Goal: Transaction & Acquisition: Purchase product/service

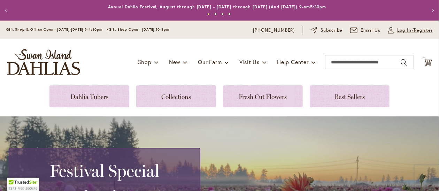
click at [397, 31] on span "Log In/Register" at bounding box center [415, 30] width 36 height 7
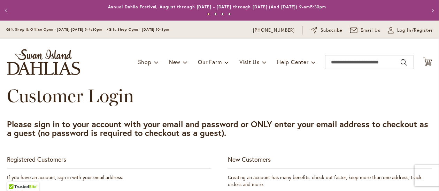
scroll to position [167, 0]
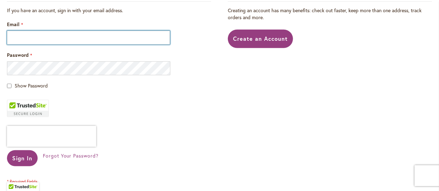
click at [28, 45] on input "Email" at bounding box center [88, 38] width 163 height 14
type input "**********"
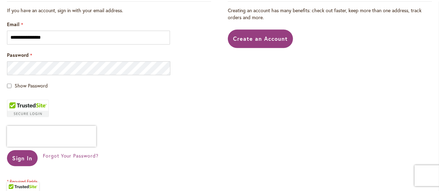
click at [9, 89] on div "Show Password" at bounding box center [109, 85] width 204 height 7
click at [27, 162] on span "Sign In" at bounding box center [22, 157] width 20 height 7
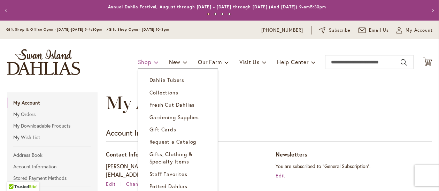
click at [154, 66] on span at bounding box center [156, 61] width 5 height 11
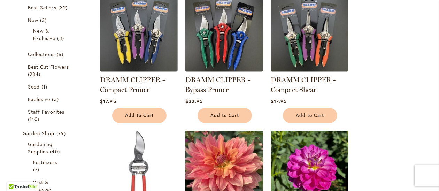
scroll to position [142, 0]
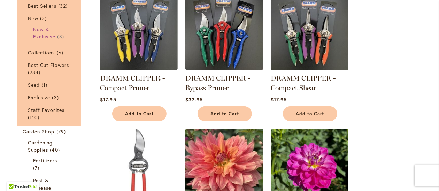
click at [42, 40] on span "New & Exclusive" at bounding box center [44, 33] width 22 height 14
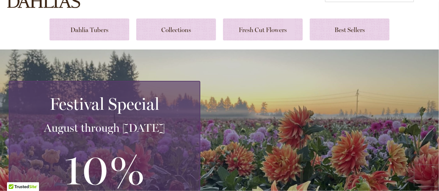
scroll to position [80, 0]
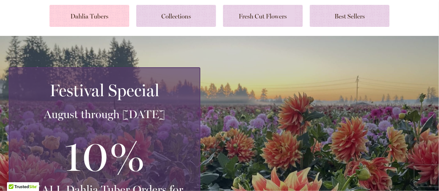
click at [93, 17] on link at bounding box center [89, 16] width 80 height 22
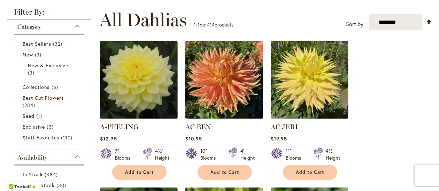
scroll to position [131, 0]
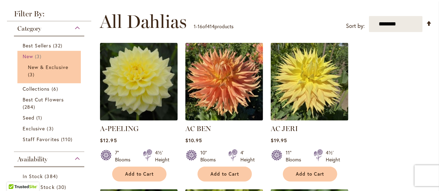
click at [28, 60] on span "New" at bounding box center [28, 56] width 10 height 7
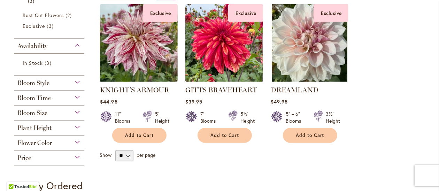
scroll to position [154, 0]
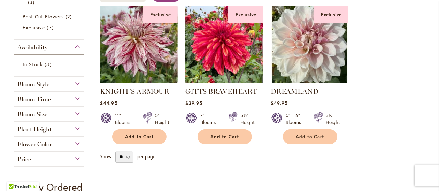
click at [74, 118] on div "Bloom Size" at bounding box center [49, 112] width 70 height 11
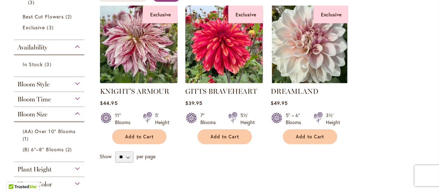
scroll to position [280, 0]
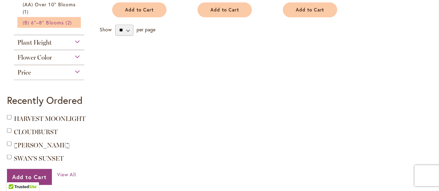
click at [40, 26] on span "(B) 6"–8" Blooms" at bounding box center [43, 22] width 41 height 7
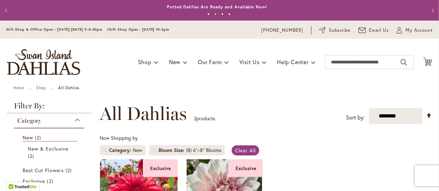
click at [73, 121] on div "Category" at bounding box center [49, 118] width 70 height 11
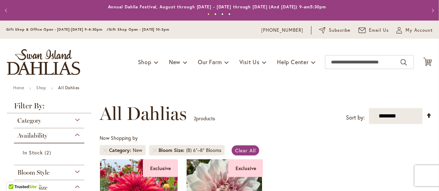
click at [76, 120] on div "Category" at bounding box center [49, 118] width 70 height 11
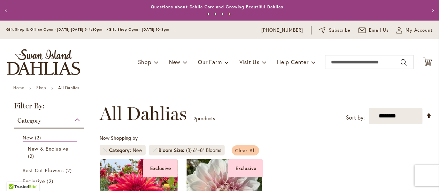
click at [256, 154] on span "Clear All" at bounding box center [245, 150] width 21 height 7
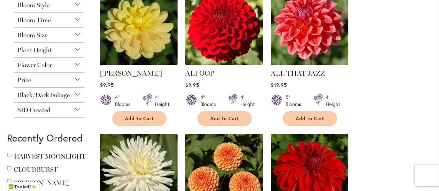
scroll to position [334, 0]
